Goal: Information Seeking & Learning: Check status

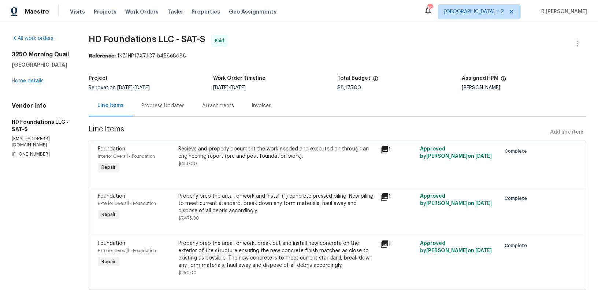
click at [179, 105] on div "Progress Updates" at bounding box center [162, 105] width 43 height 7
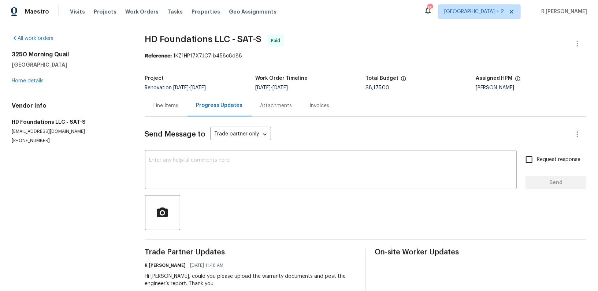
click at [260, 107] on div "Attachments" at bounding box center [276, 105] width 32 height 7
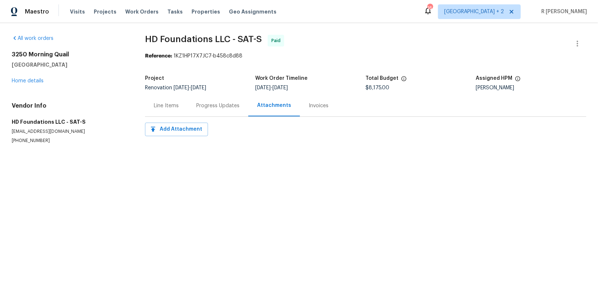
click at [233, 105] on div "Progress Updates" at bounding box center [217, 105] width 43 height 7
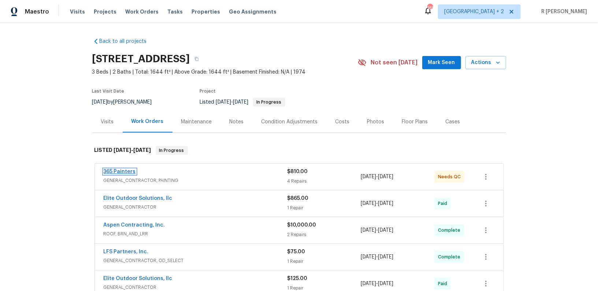
click at [124, 170] on link "365 Painters" at bounding box center [120, 171] width 32 height 5
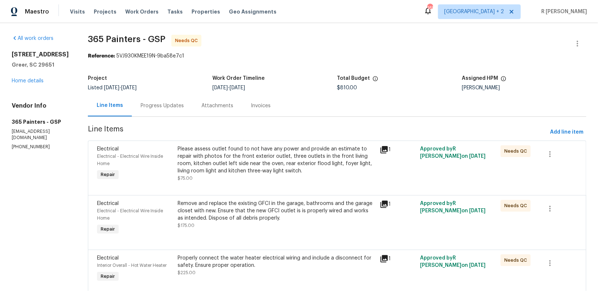
click at [178, 104] on div "Progress Updates" at bounding box center [162, 105] width 43 height 7
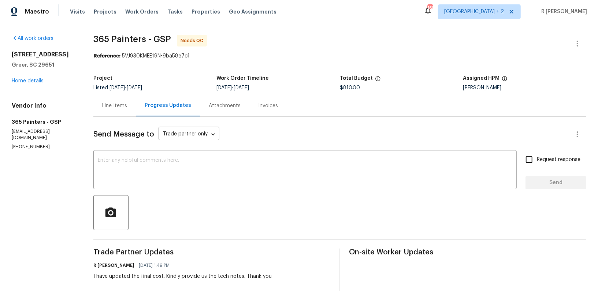
click at [116, 115] on div "Line Items" at bounding box center [114, 106] width 42 height 22
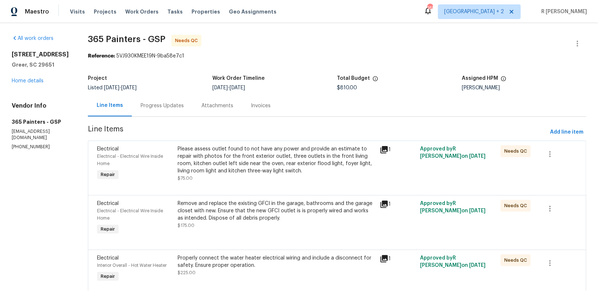
click at [146, 101] on div "Progress Updates" at bounding box center [162, 106] width 61 height 22
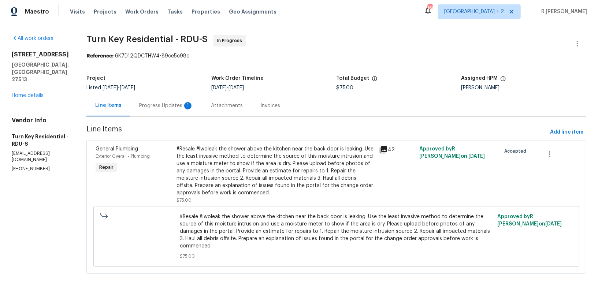
click at [177, 120] on section "Turn Key Residential - RDU-S In Progress Reference: 6K7D12QDCTHW4-89ce5c98c Pro…" at bounding box center [336, 159] width 500 height 248
click at [172, 99] on div "Progress Updates 1" at bounding box center [166, 106] width 72 height 22
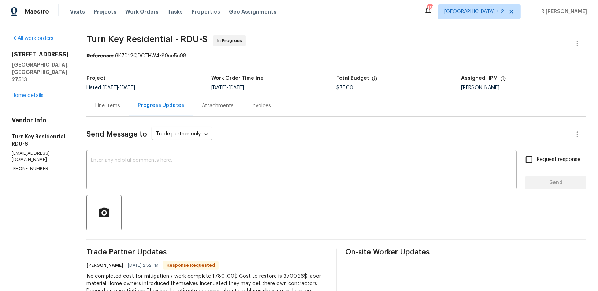
scroll to position [167, 0]
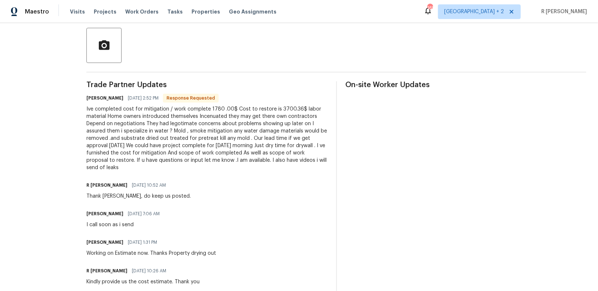
click at [258, 124] on div "Ive completed cost for mitigation / work complete 1780 .00$ Cost to restore is …" at bounding box center [206, 138] width 241 height 66
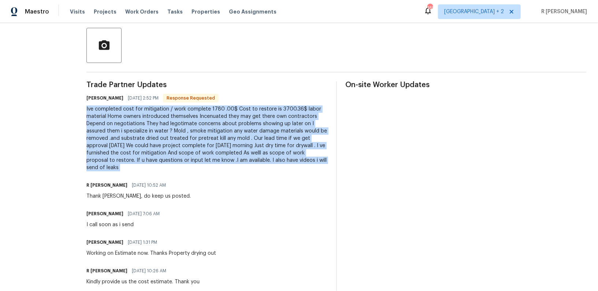
click at [258, 124] on div "Ive completed cost for mitigation / work complete 1780 .00$ Cost to restore is …" at bounding box center [206, 138] width 241 height 66
copy div "Ive completed cost for mitigation / work complete 1780 .00$ Cost to restore is …"
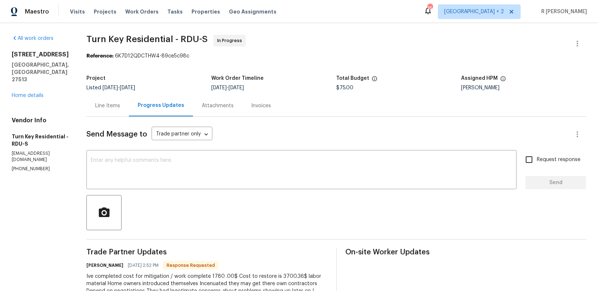
click at [120, 106] on div "Line Items" at bounding box center [107, 105] width 25 height 7
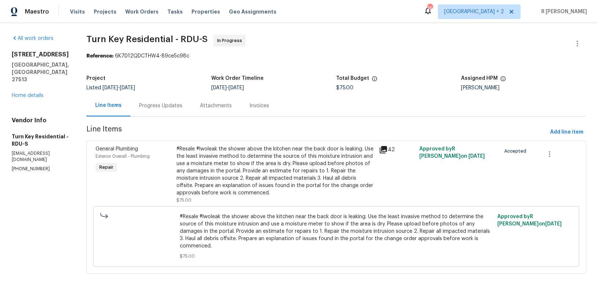
click at [268, 159] on div "#Resale #lwoleak the shower above the kitchen near the back door is leaking. Us…" at bounding box center [276, 170] width 198 height 51
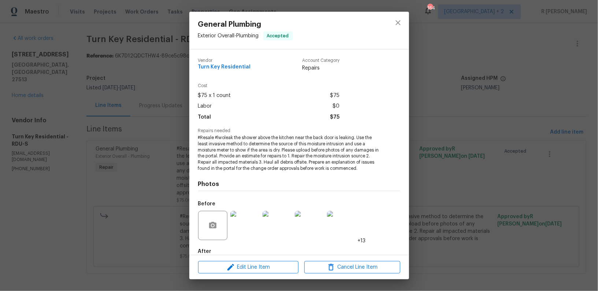
scroll to position [40, 0]
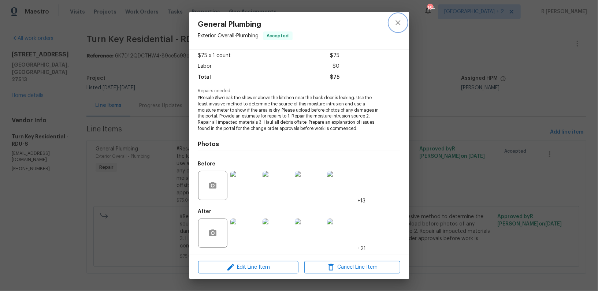
click at [401, 24] on icon "close" at bounding box center [398, 22] width 9 height 9
